Goal: Task Accomplishment & Management: Use online tool/utility

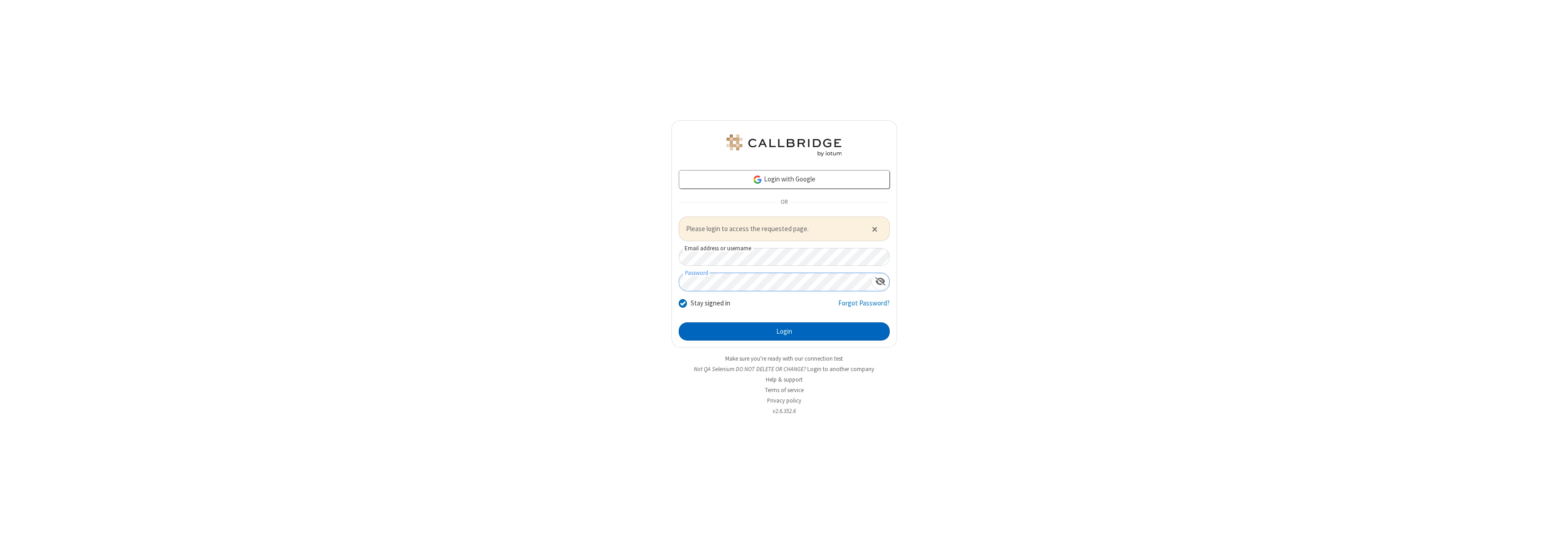
click at [784, 331] on button "Login" at bounding box center [784, 331] width 211 height 18
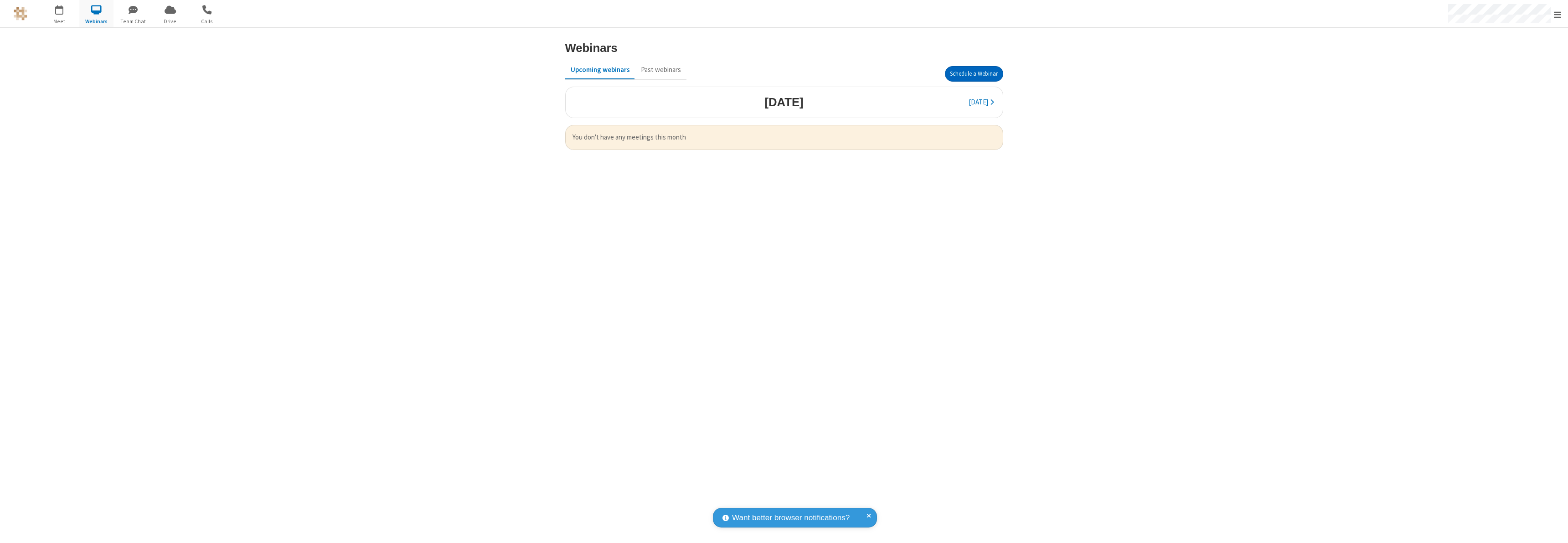
click at [974, 74] on button "Schedule a Webinar" at bounding box center [974, 74] width 58 height 15
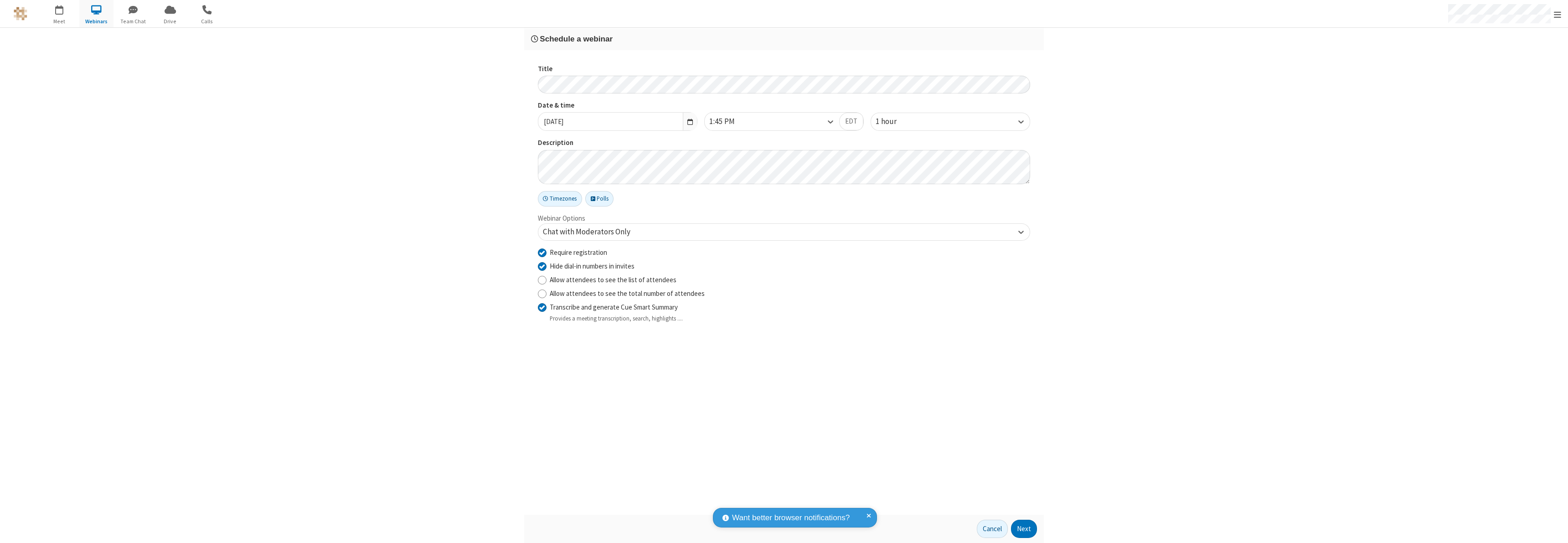
click at [542, 252] on input "Require registration" at bounding box center [542, 253] width 9 height 10
checkbox input "false"
click at [1024, 529] on button "Next" at bounding box center [1024, 529] width 26 height 18
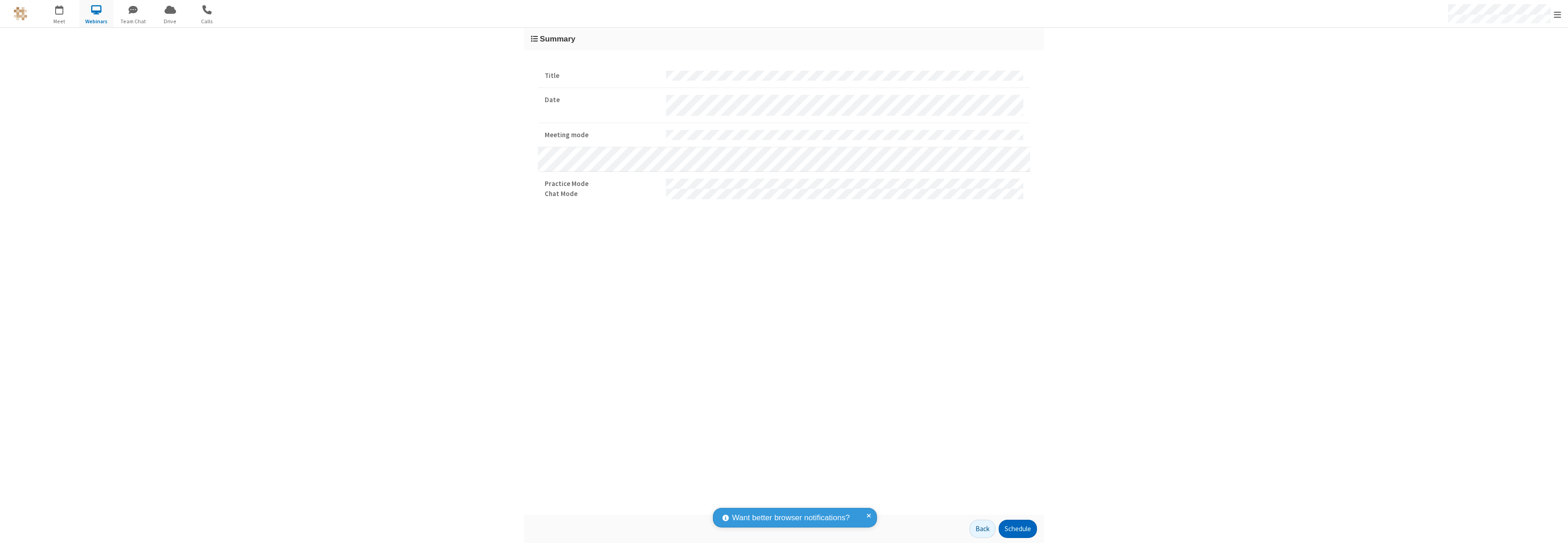
click at [1017, 529] on button "Schedule" at bounding box center [1018, 529] width 38 height 18
click at [1023, 529] on button "Done" at bounding box center [1023, 529] width 27 height 18
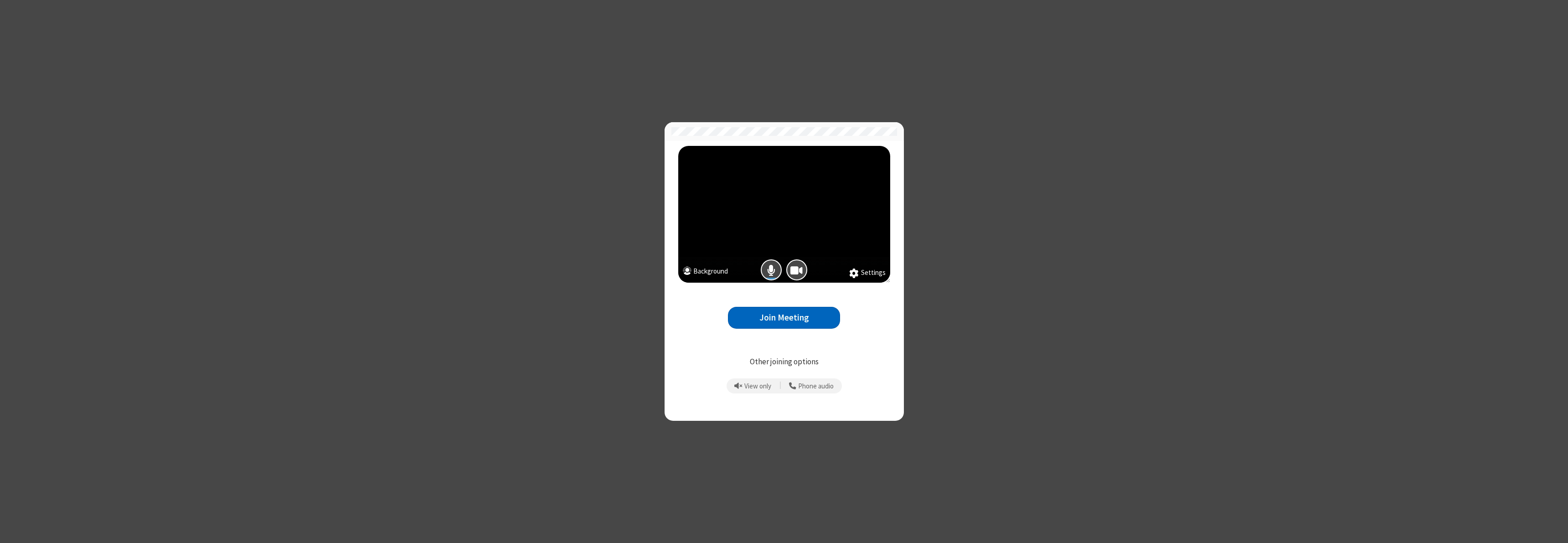
click at [784, 317] on button "Join Meeting" at bounding box center [784, 318] width 112 height 23
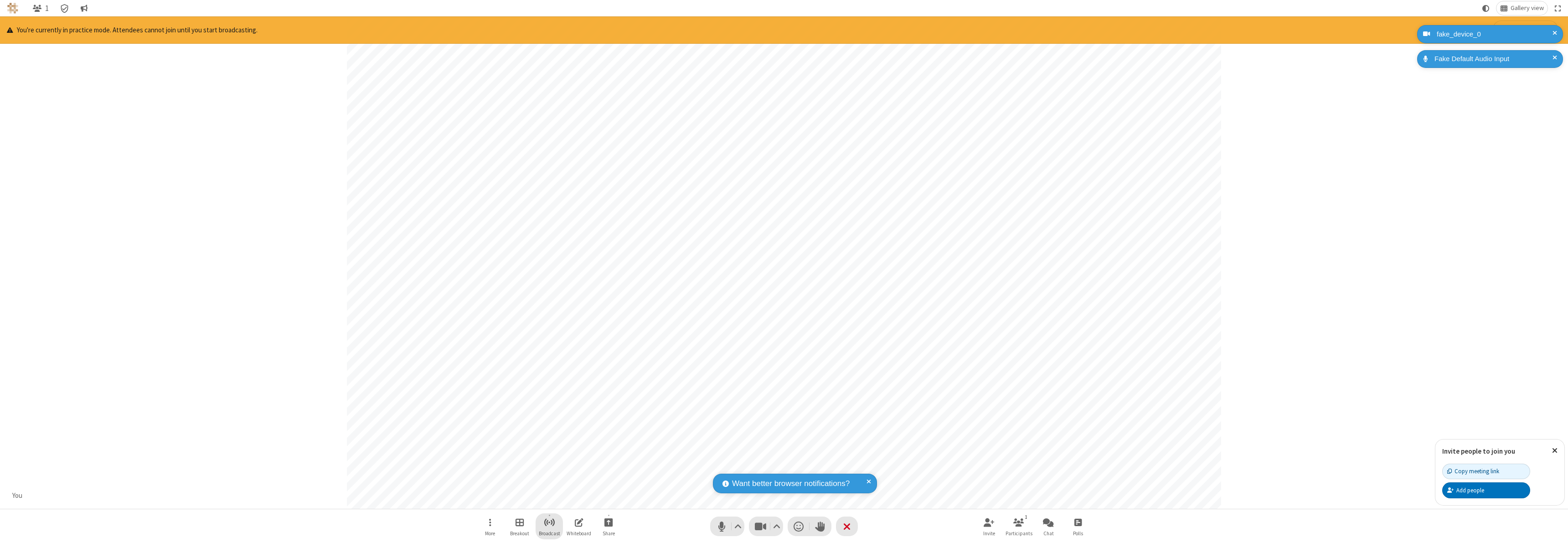
click at [549, 522] on span "Start broadcast" at bounding box center [549, 522] width 12 height 12
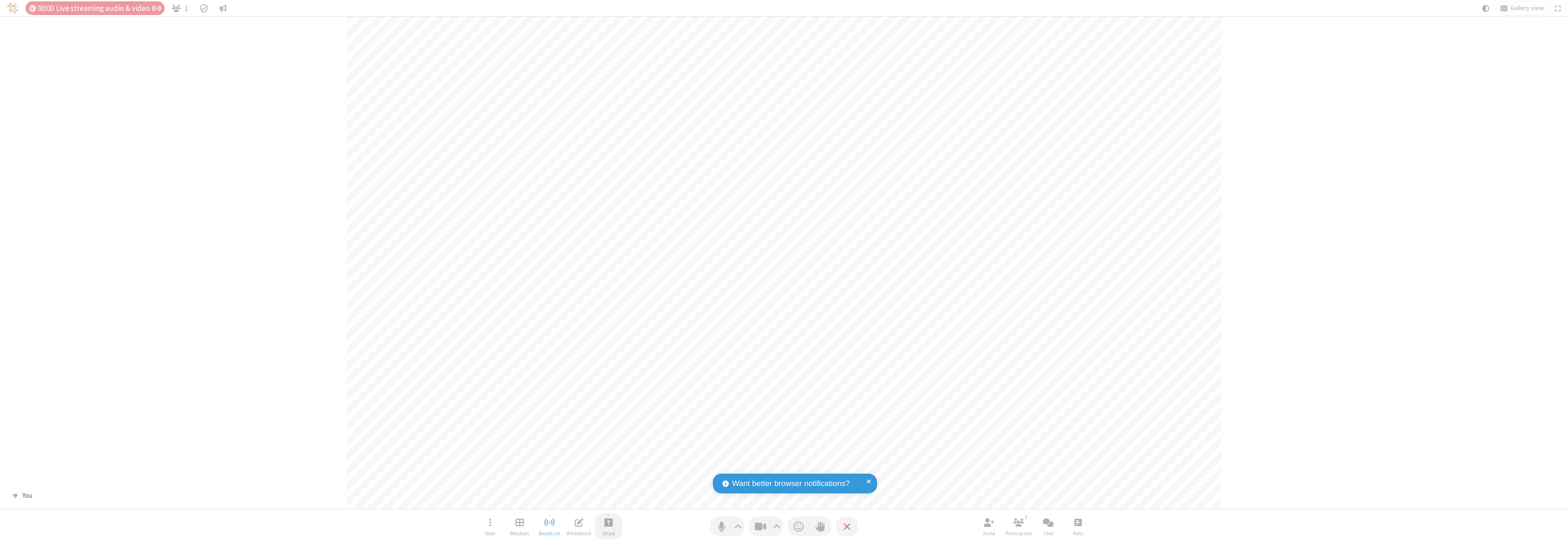
click at [609, 522] on span "Start sharing" at bounding box center [609, 522] width 9 height 12
click at [572, 500] on span "Share my screen" at bounding box center [572, 500] width 10 height 8
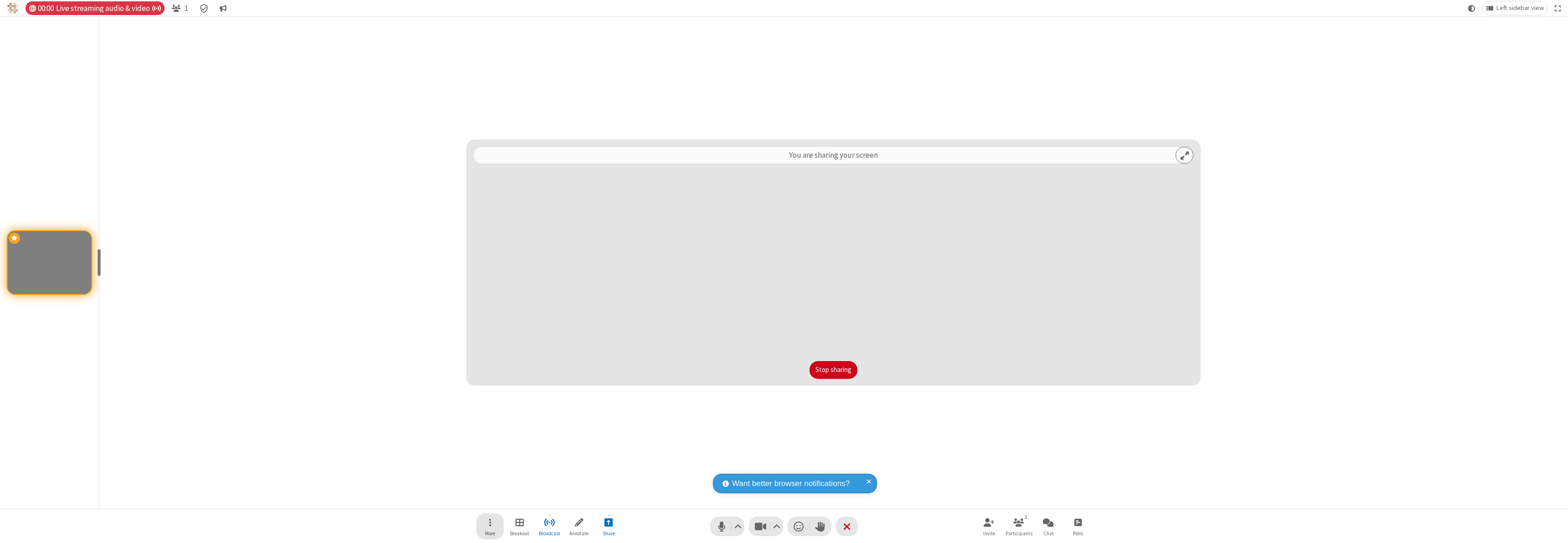
click at [490, 526] on span "Open menu" at bounding box center [491, 522] width 2 height 12
click at [496, 420] on span "Change recording layout" at bounding box center [497, 420] width 70 height 8
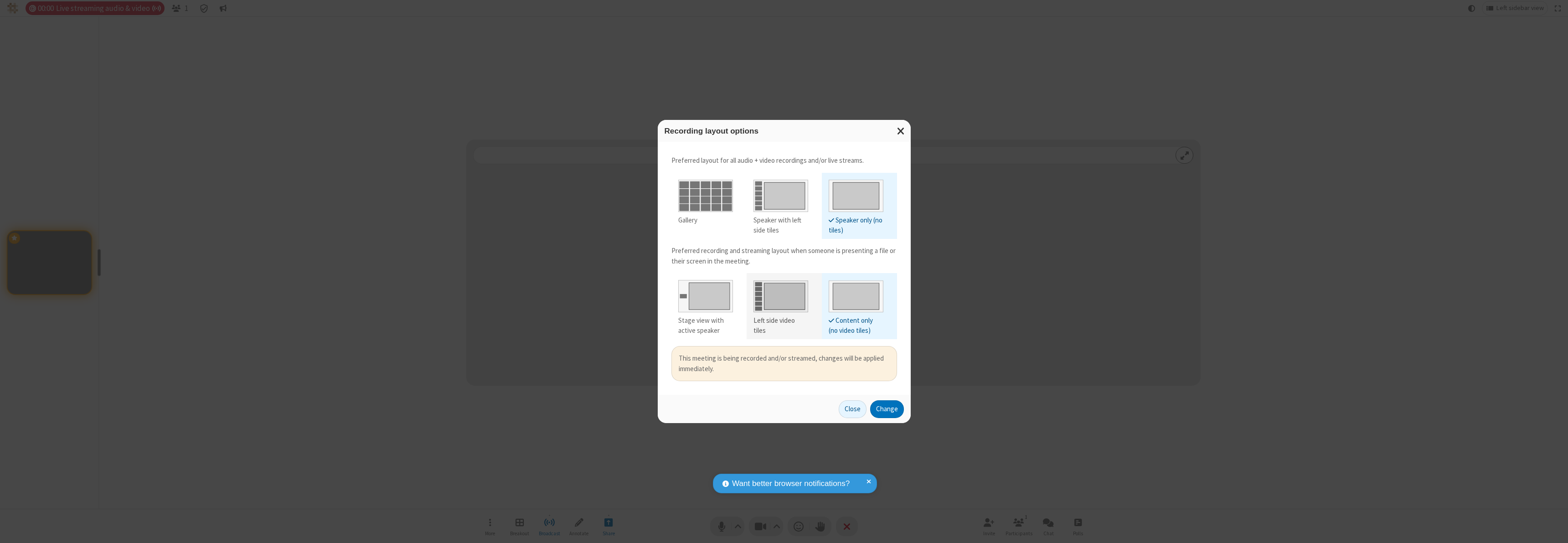
click at [780, 320] on div "Left side video tiles" at bounding box center [781, 326] width 55 height 21
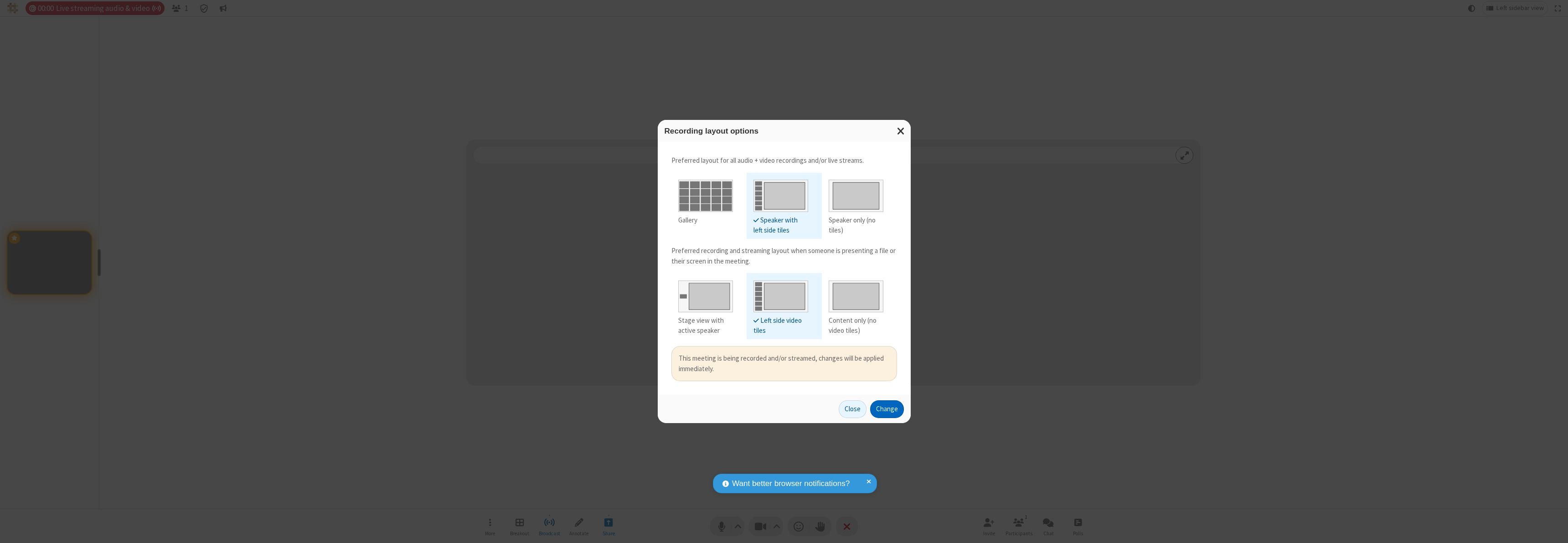
click at [886, 409] on button "Change" at bounding box center [887, 409] width 33 height 18
click at [853, 409] on button "Close" at bounding box center [853, 409] width 28 height 18
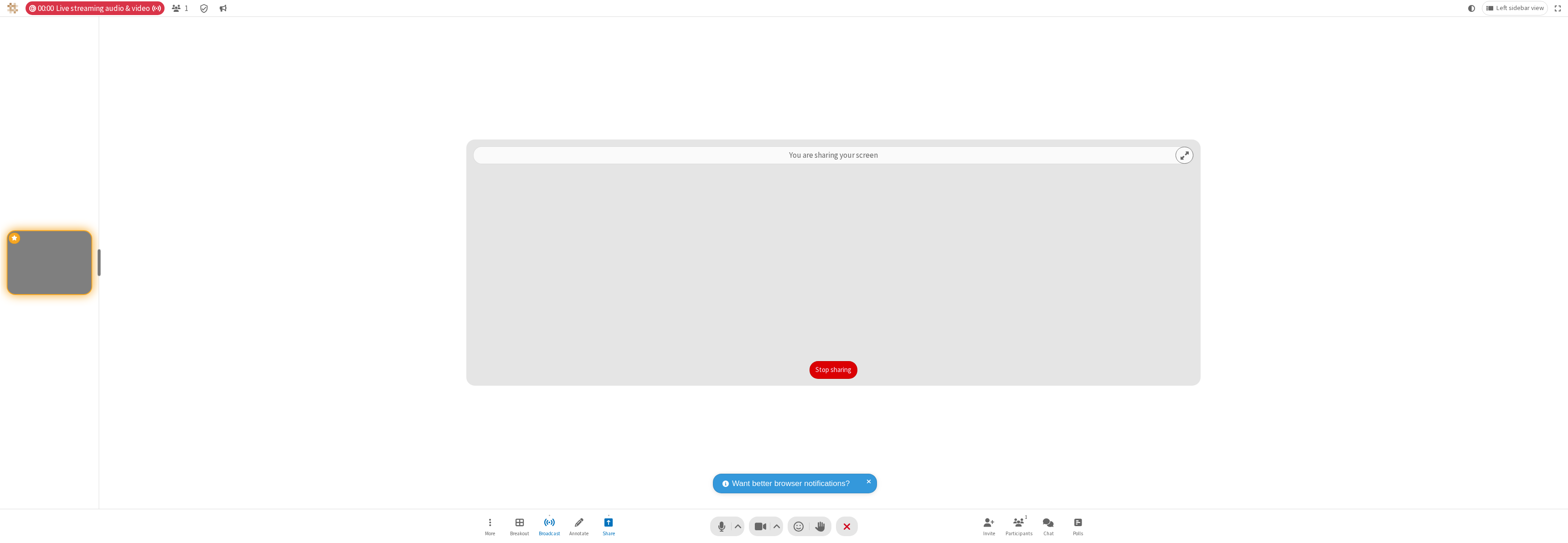
click at [833, 370] on button "Stop sharing" at bounding box center [833, 370] width 48 height 18
